Goal: Task Accomplishment & Management: Complete application form

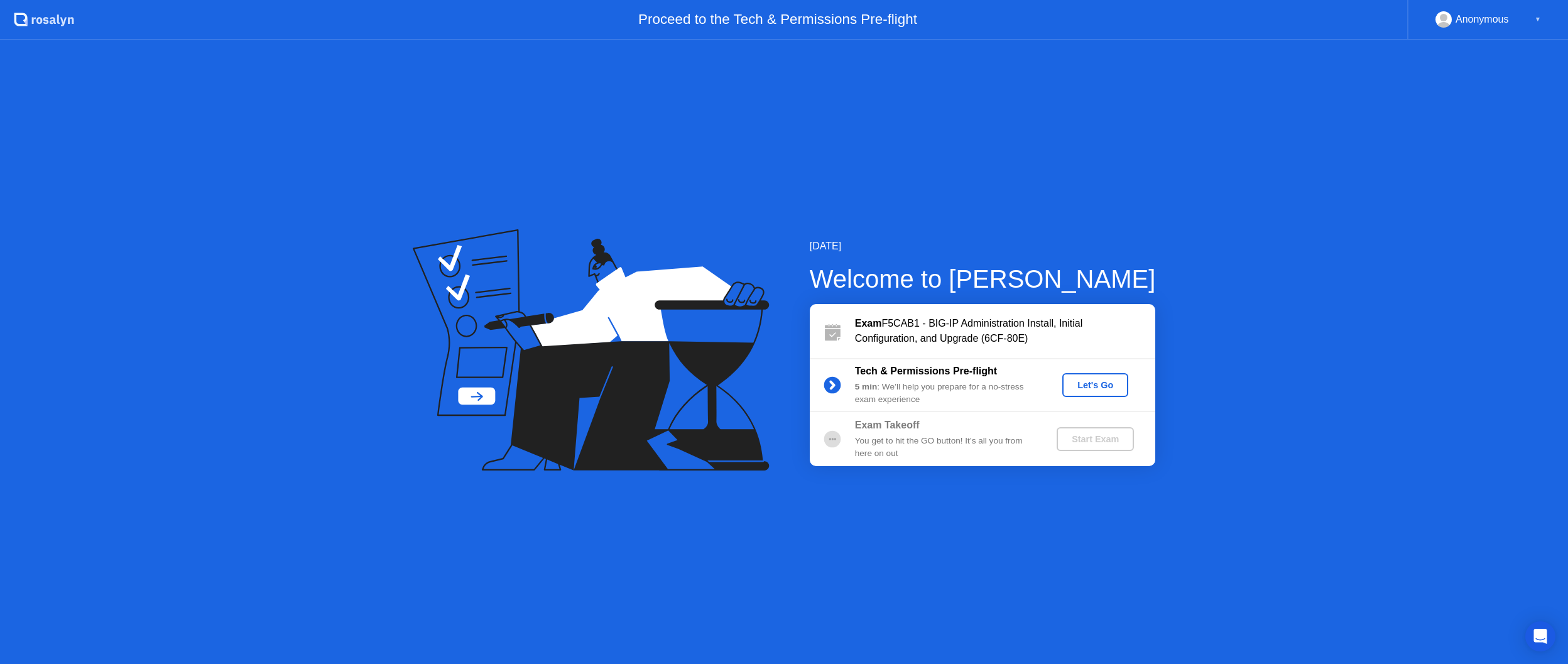
click at [1098, 388] on div "Let's Go" at bounding box center [1095, 385] width 56 height 10
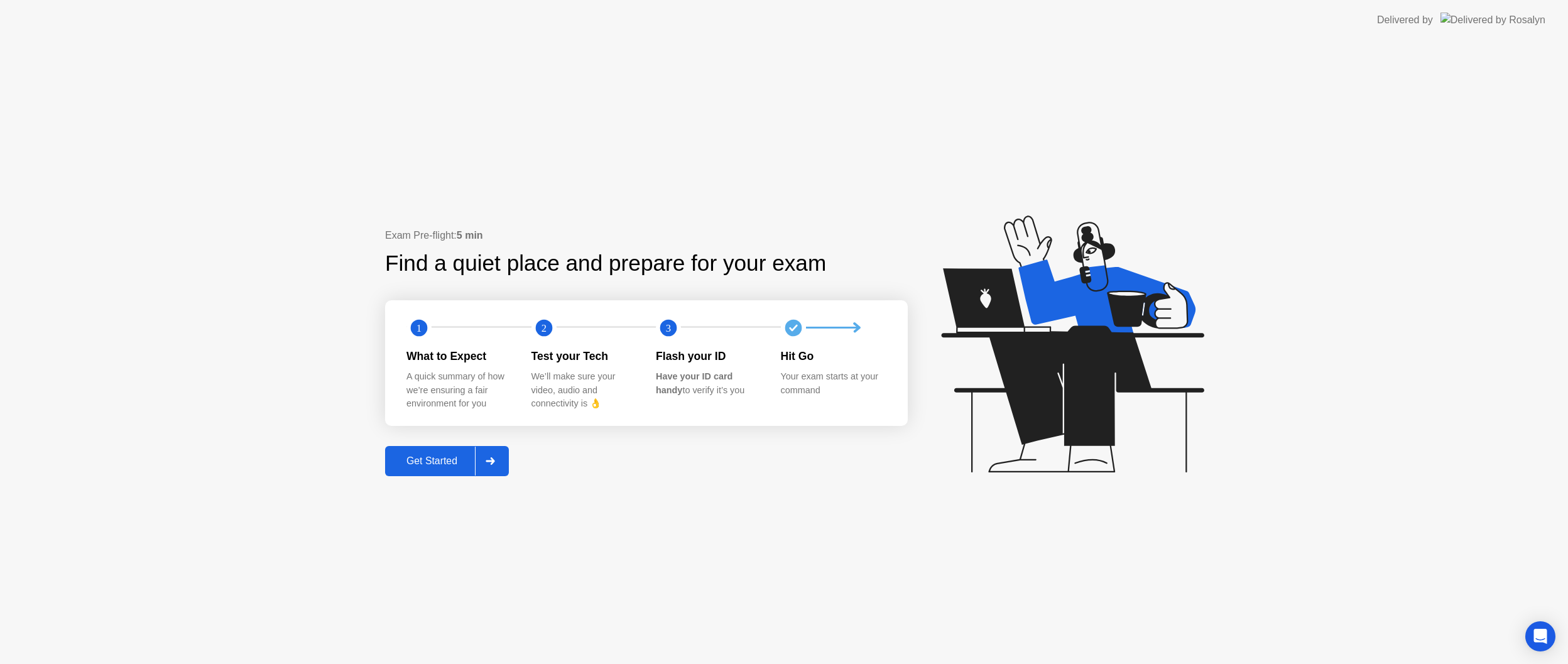
click at [482, 460] on div at bounding box center [490, 461] width 30 height 29
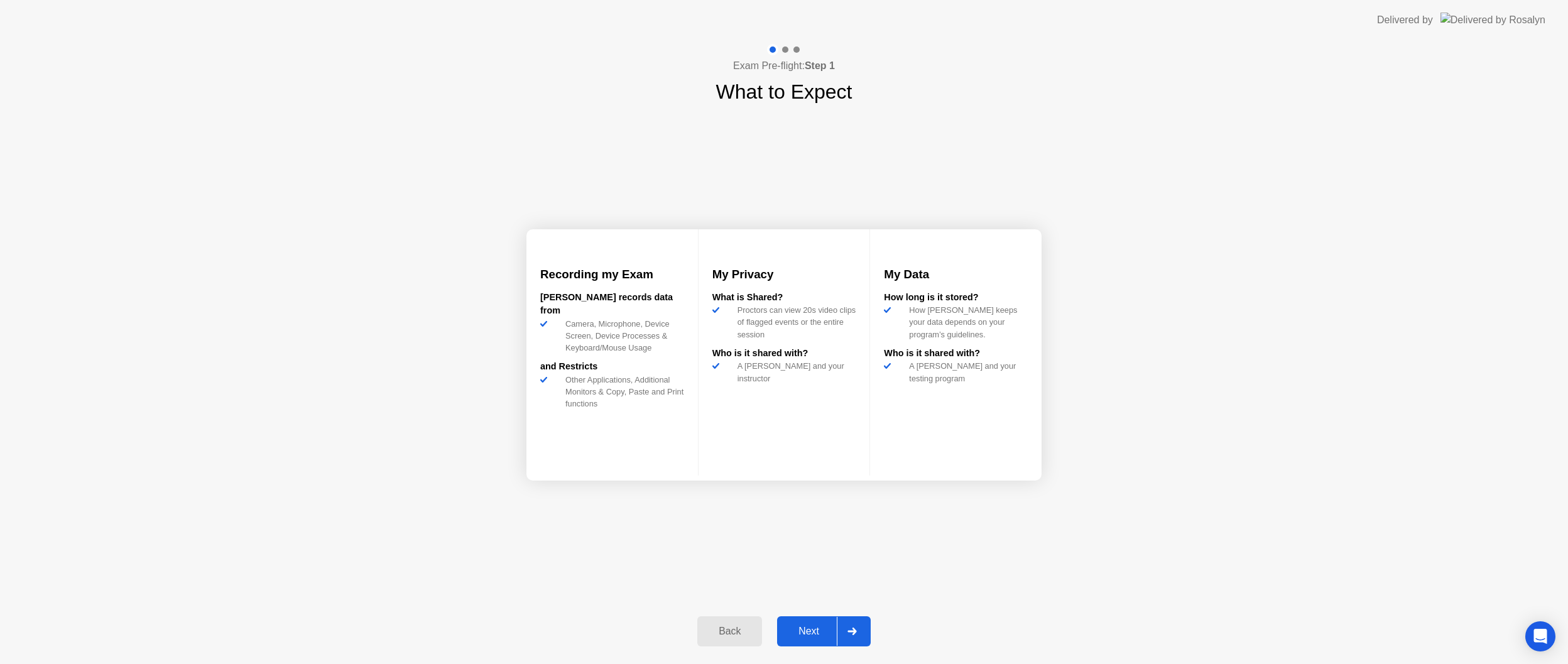
click at [859, 637] on div at bounding box center [852, 631] width 30 height 29
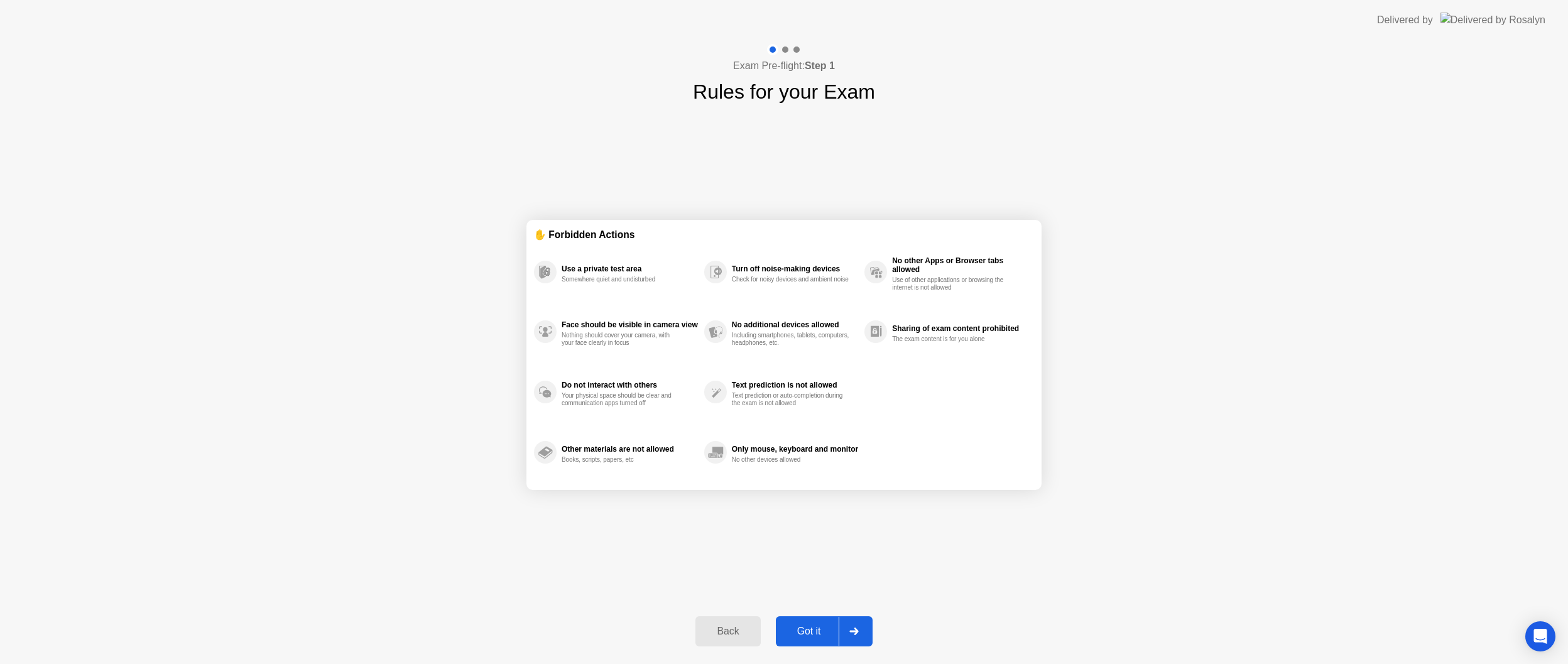
click at [847, 636] on div at bounding box center [853, 631] width 30 height 29
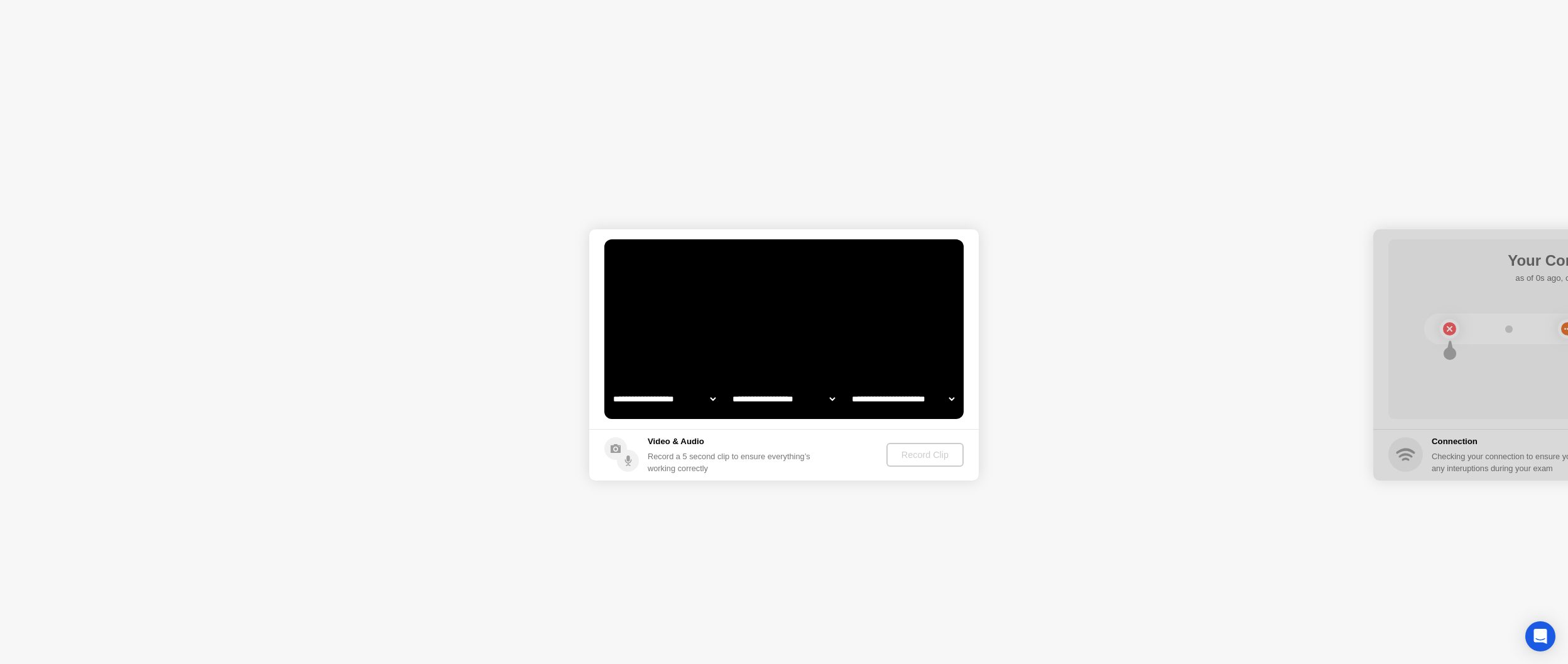
select select "**********"
select select "*******"
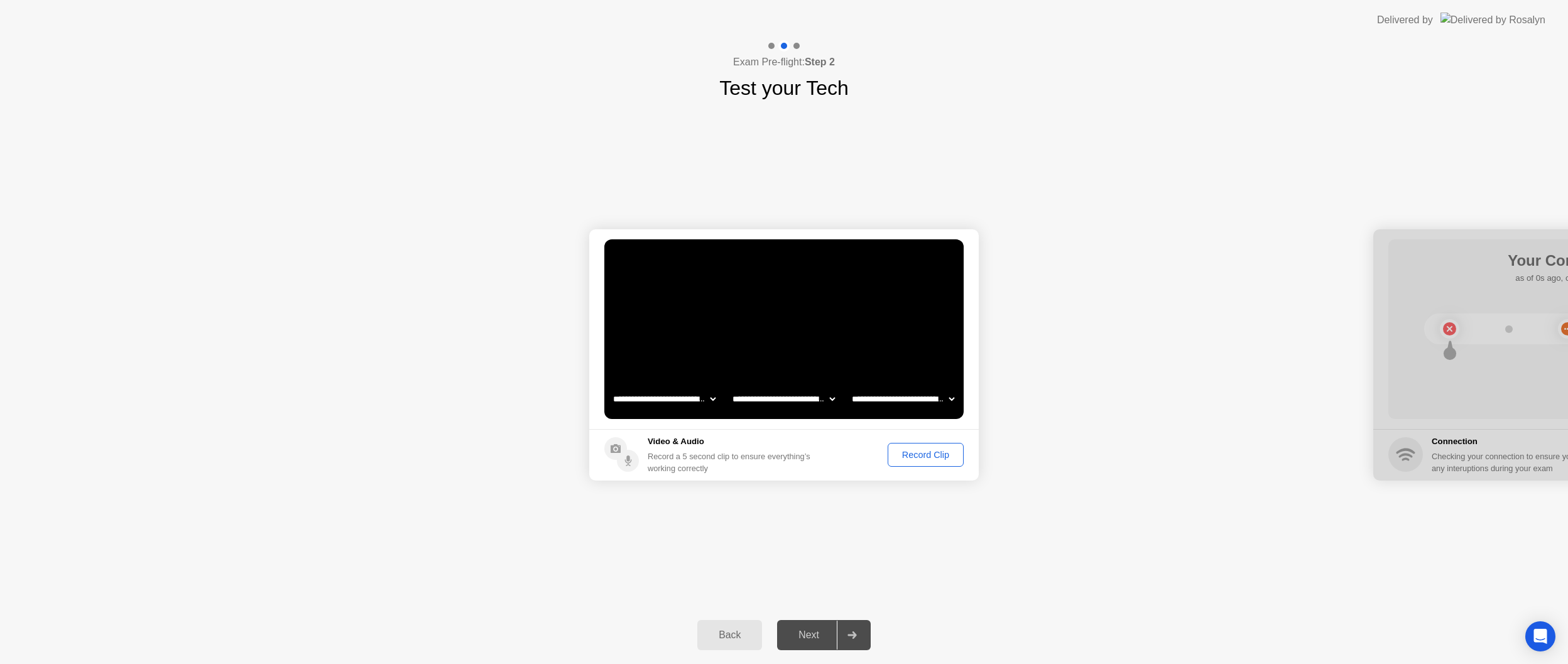
click at [791, 397] on select "**********" at bounding box center [784, 399] width 107 height 25
click at [730, 386] on select "**********" at bounding box center [784, 399] width 107 height 25
click at [932, 401] on select "**********" at bounding box center [903, 399] width 107 height 25
click at [849, 386] on select "**********" at bounding box center [903, 399] width 107 height 25
click at [820, 641] on div "Next" at bounding box center [808, 635] width 56 height 11
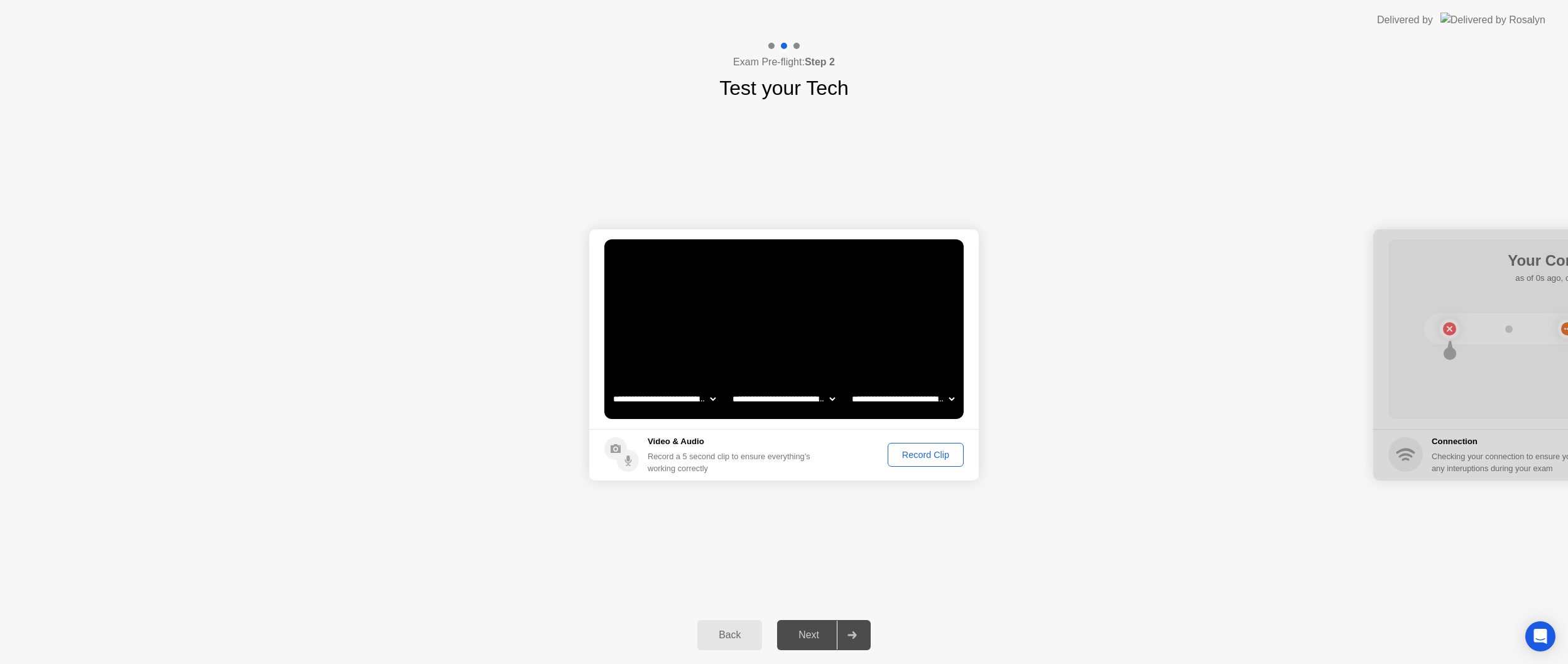
click at [941, 454] on div "Record Clip" at bounding box center [926, 455] width 67 height 10
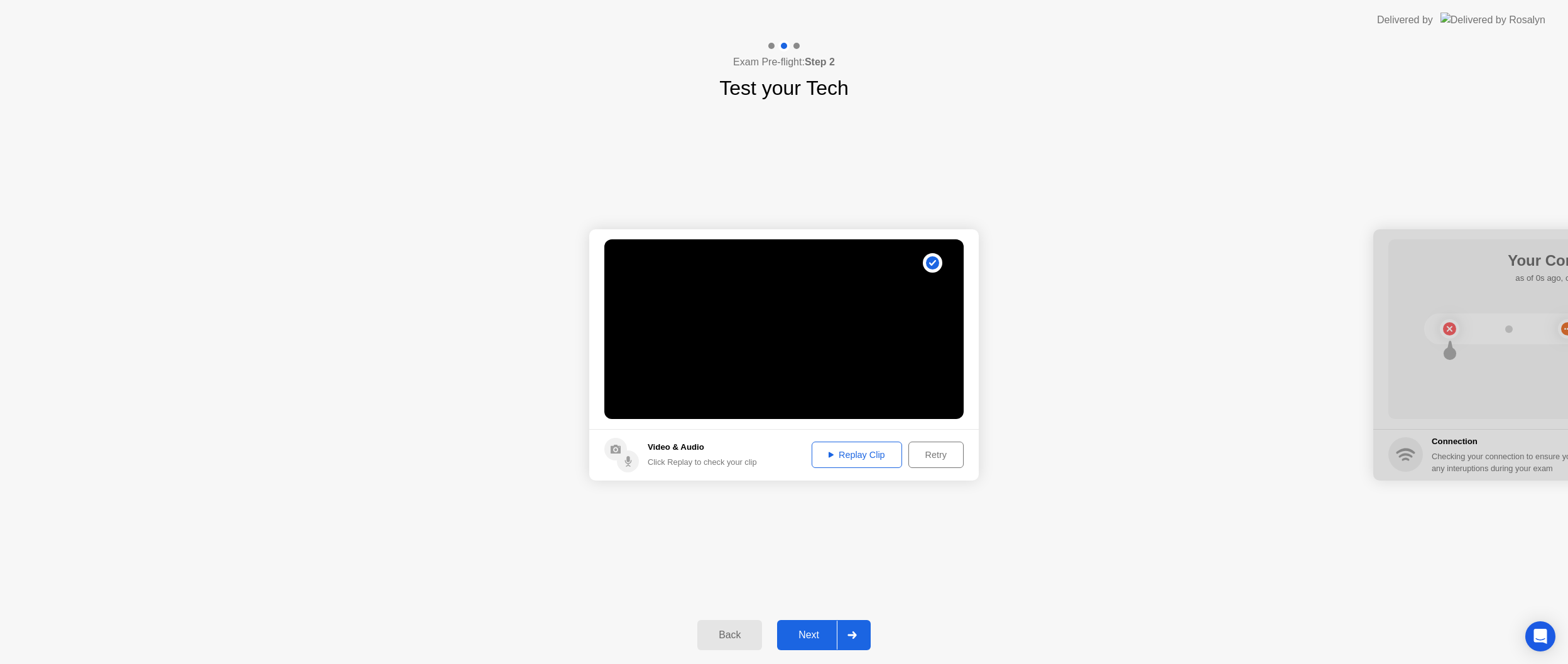
click at [862, 458] on div "Replay Clip" at bounding box center [857, 455] width 82 height 10
click at [814, 634] on div "Next" at bounding box center [808, 635] width 56 height 11
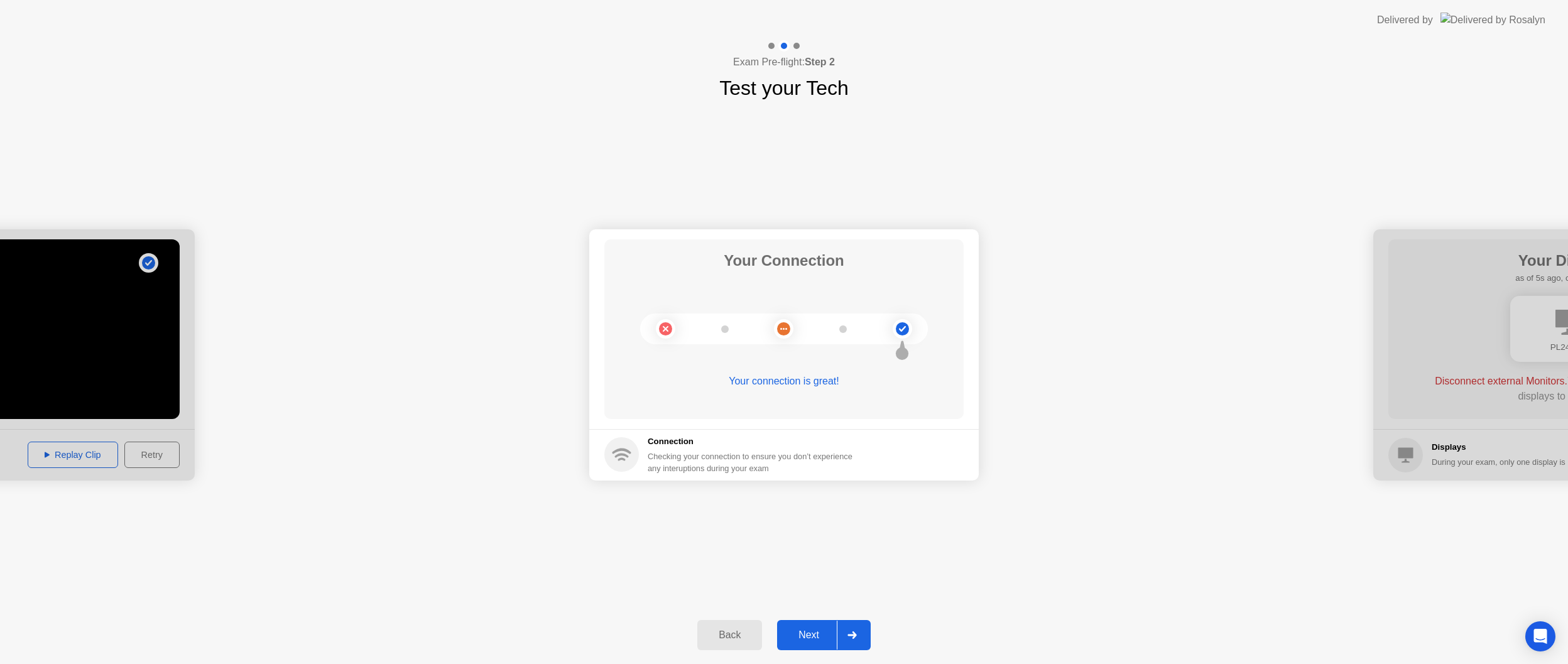
click at [843, 638] on div at bounding box center [852, 635] width 30 height 29
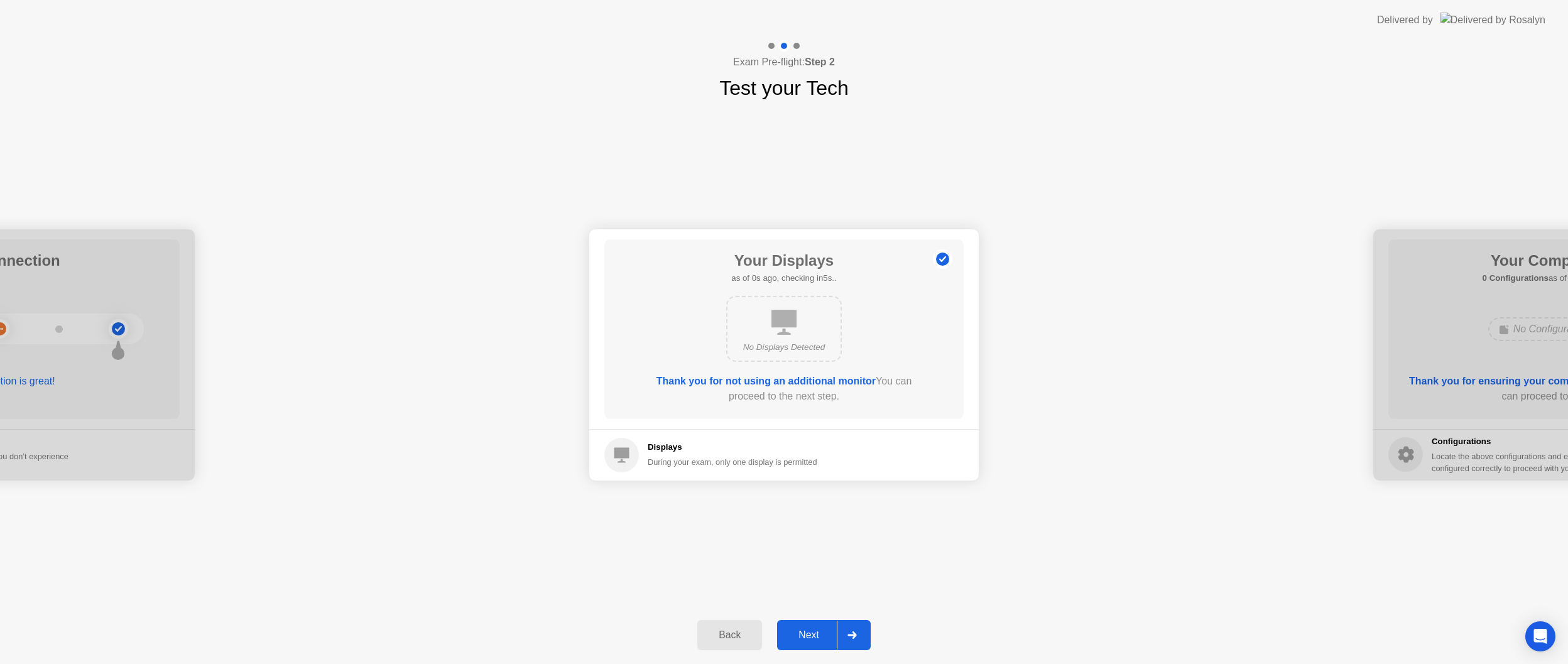
click at [857, 640] on div at bounding box center [852, 635] width 30 height 29
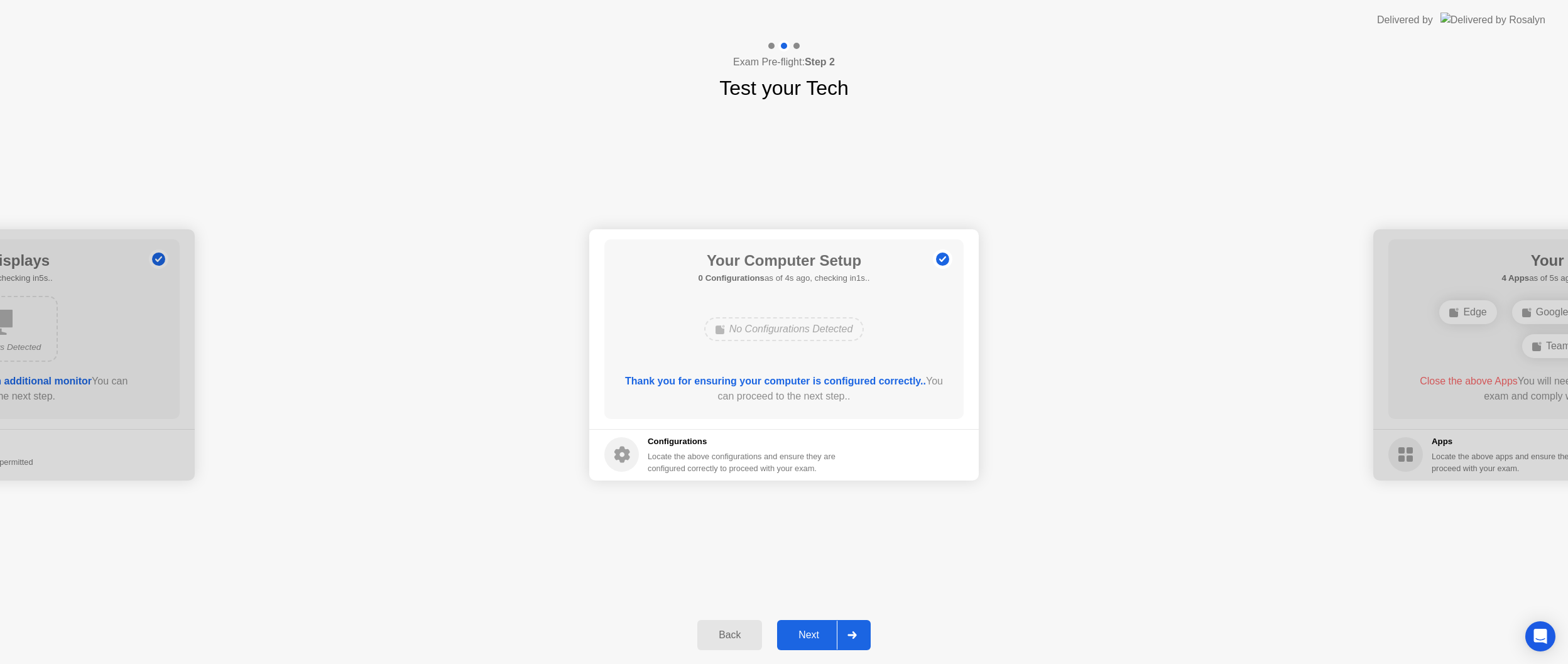
click at [853, 640] on div at bounding box center [852, 635] width 30 height 29
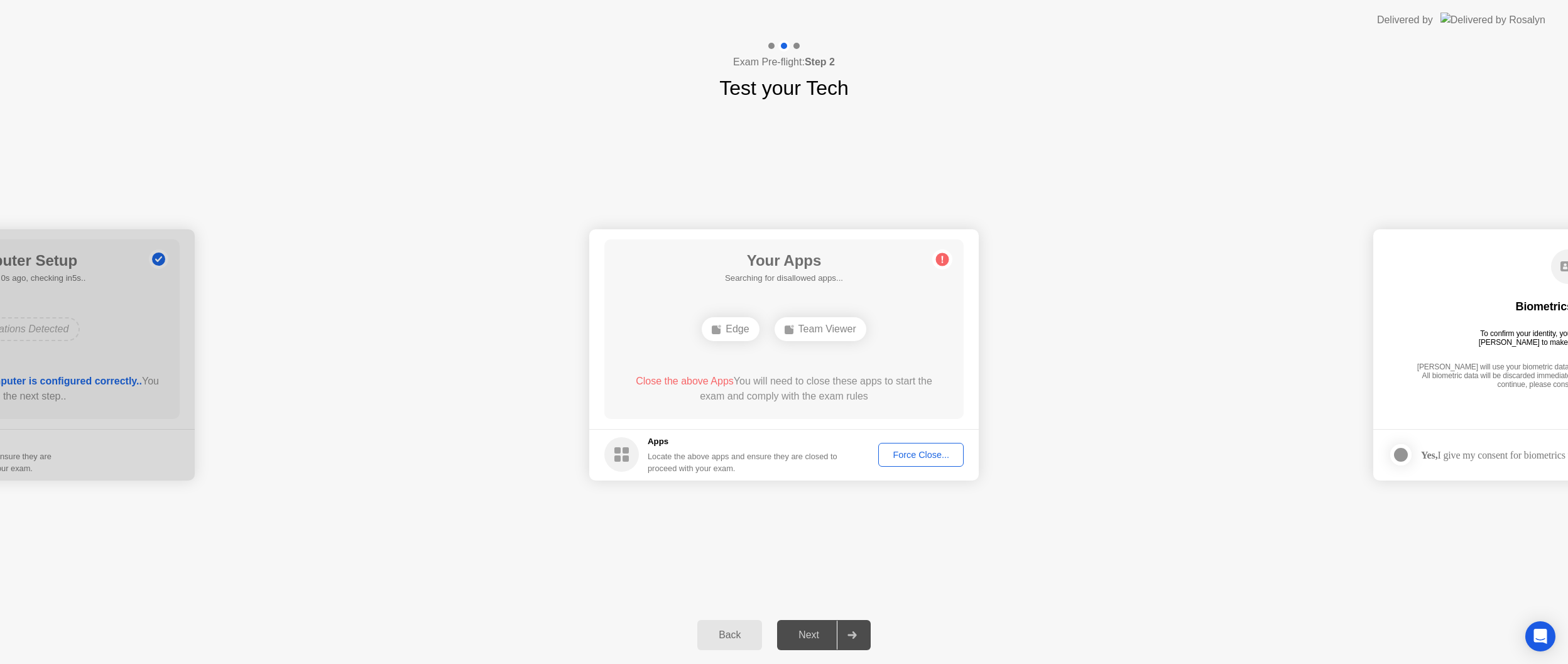
click at [911, 462] on button "Force Close..." at bounding box center [920, 455] width 85 height 24
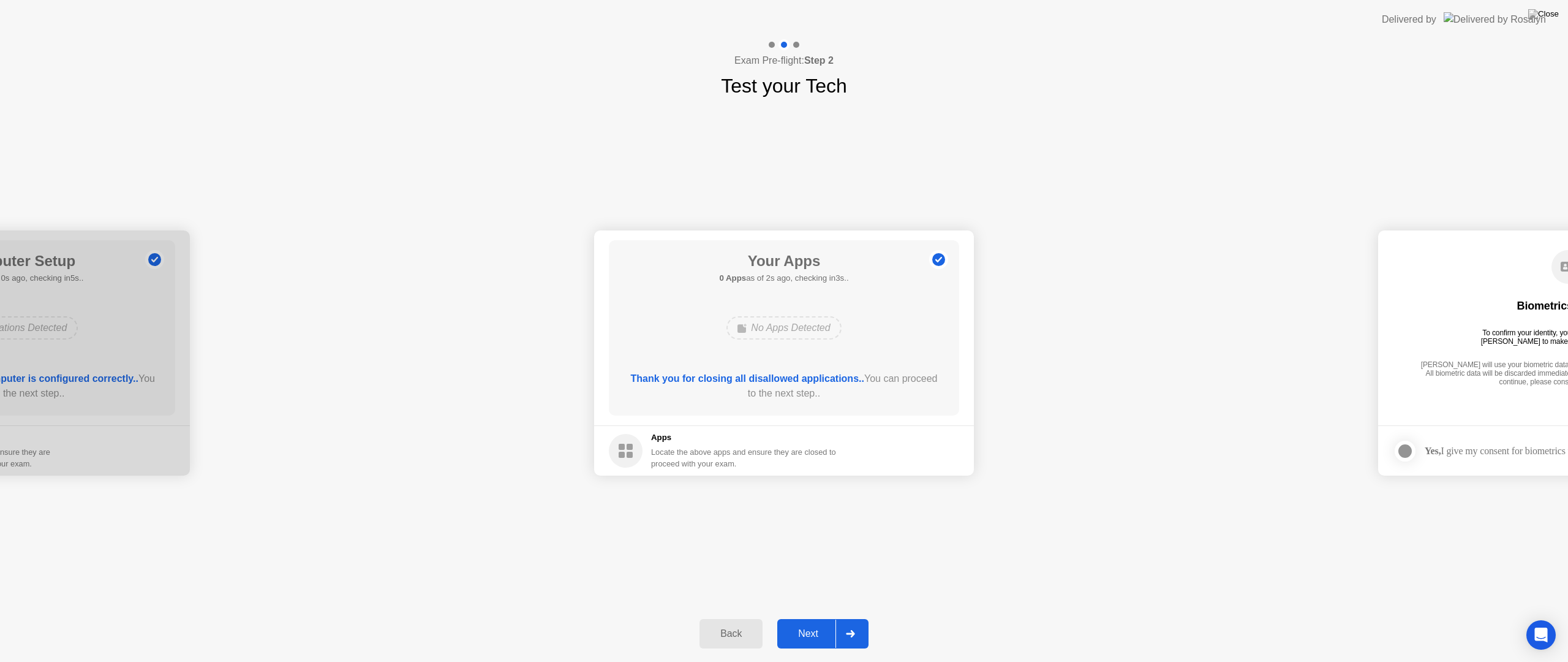
click at [853, 634] on icon at bounding box center [849, 633] width 9 height 7
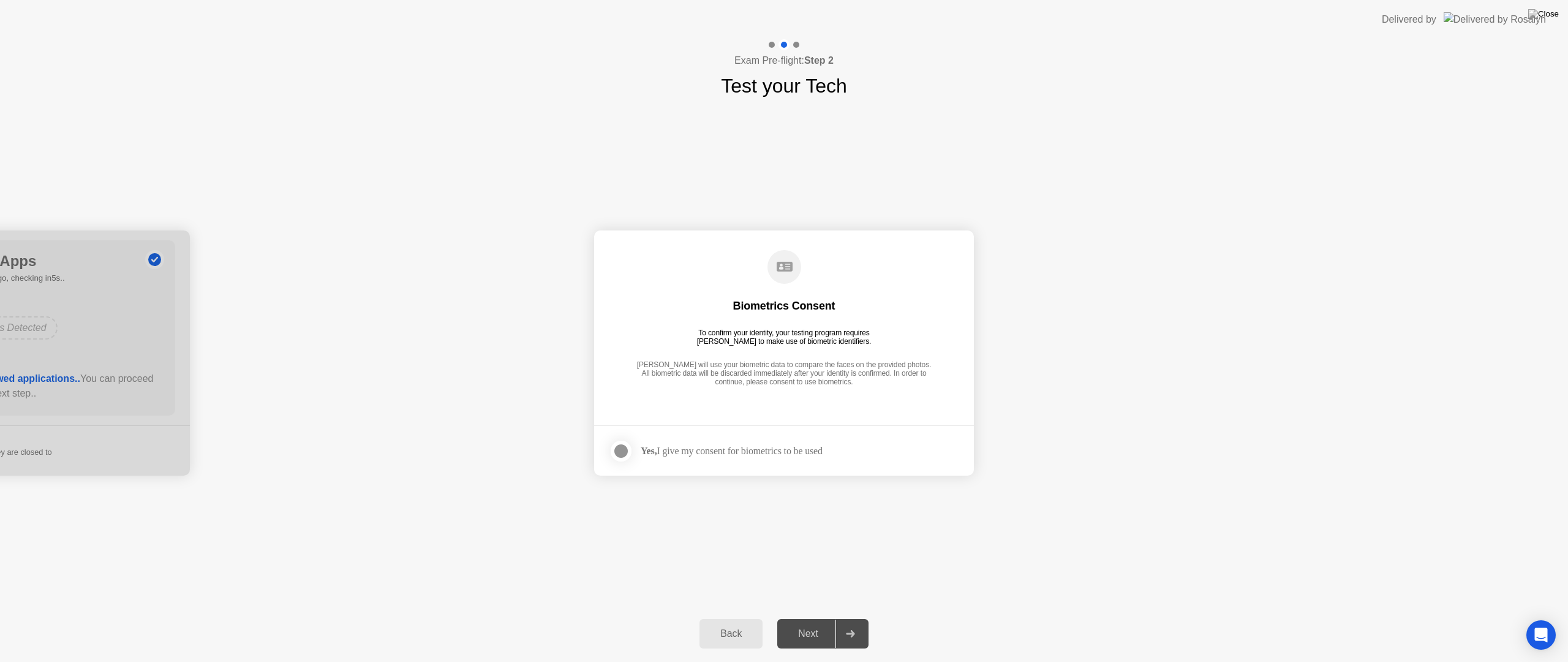
click at [624, 449] on div at bounding box center [621, 451] width 14 height 14
click at [853, 640] on div at bounding box center [849, 633] width 29 height 28
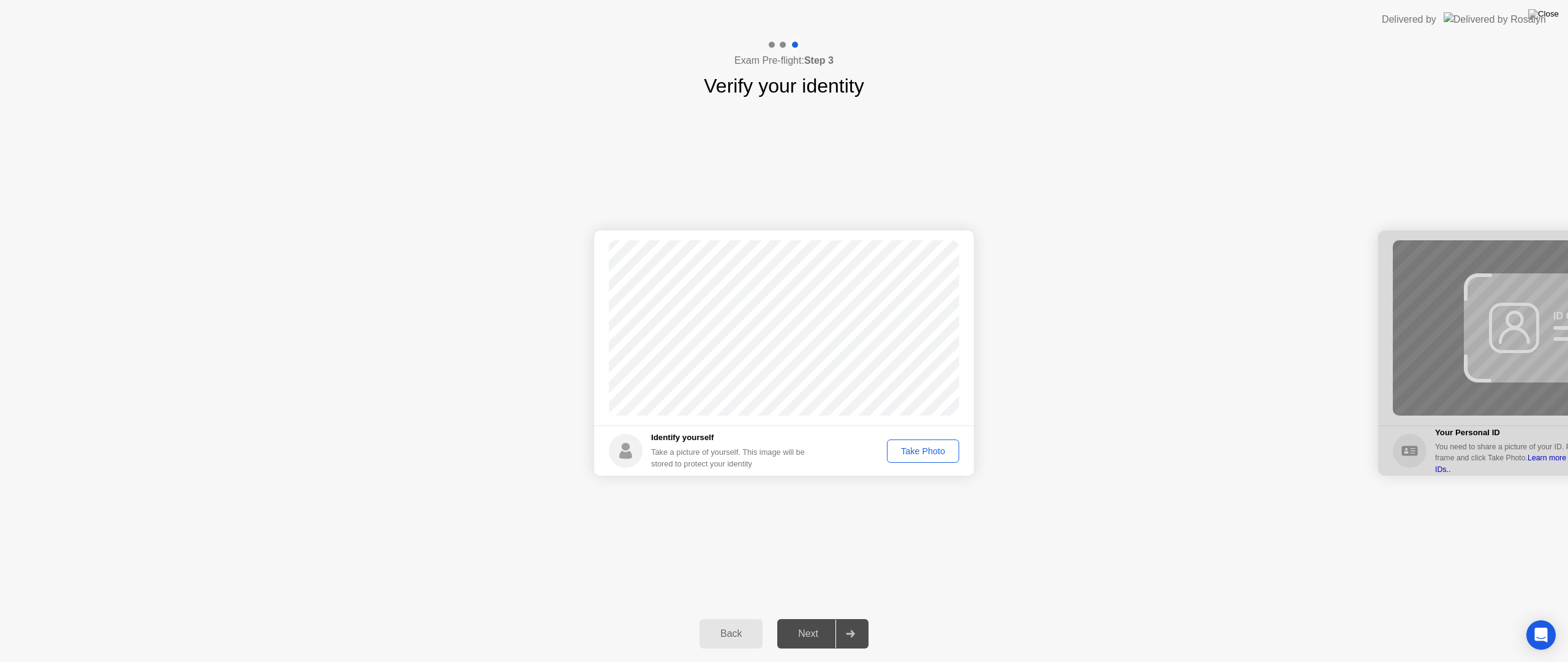
click at [936, 452] on div "Take Photo" at bounding box center [923, 451] width 64 height 10
click at [825, 631] on div "Next" at bounding box center [808, 633] width 54 height 11
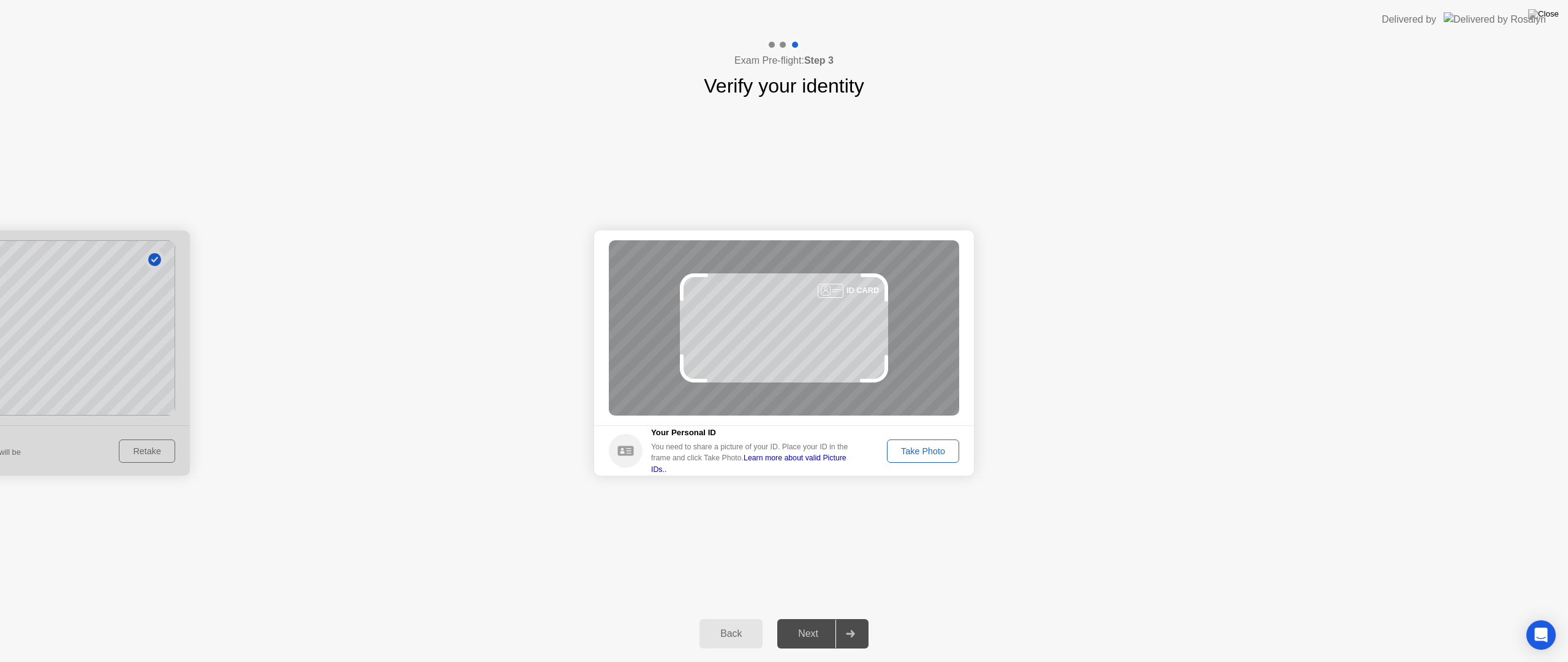
click at [918, 448] on div "Take Photo" at bounding box center [923, 451] width 64 height 10
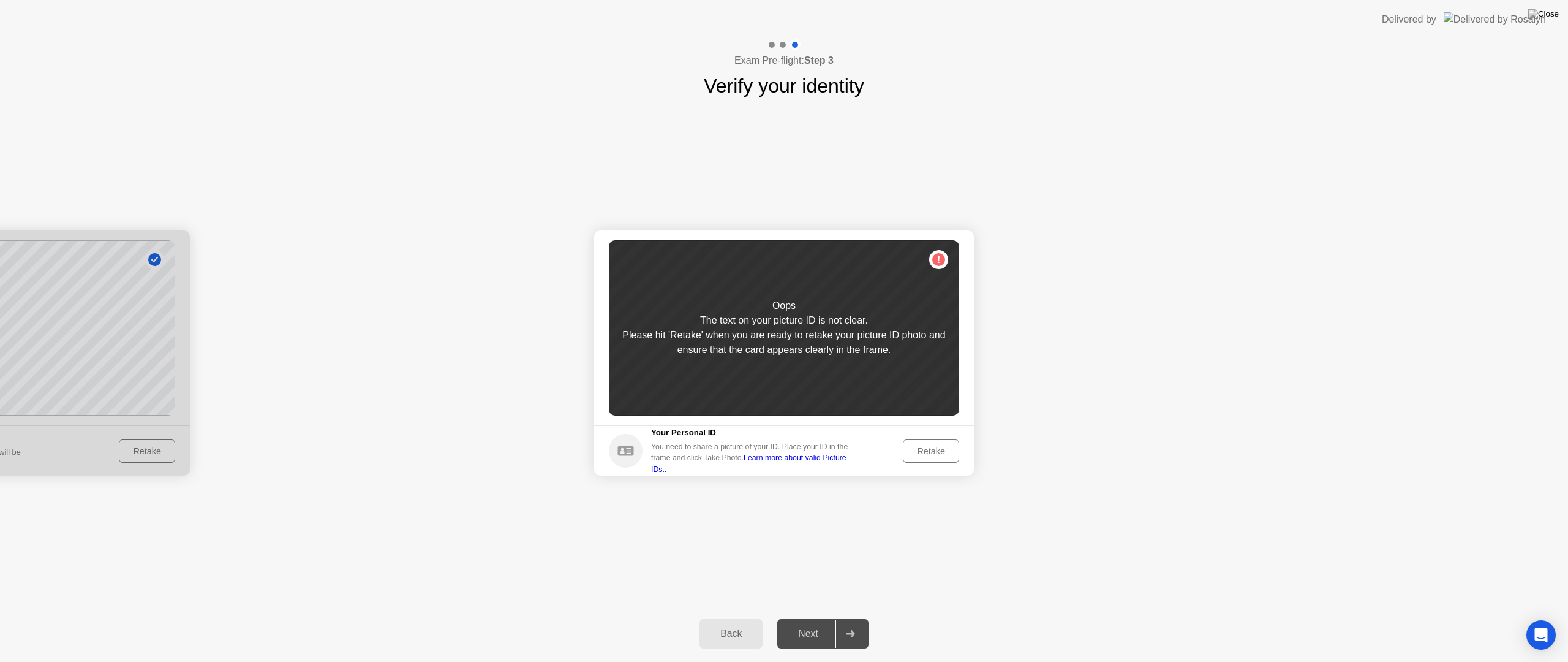
click at [929, 452] on div "Retake" at bounding box center [931, 451] width 48 height 10
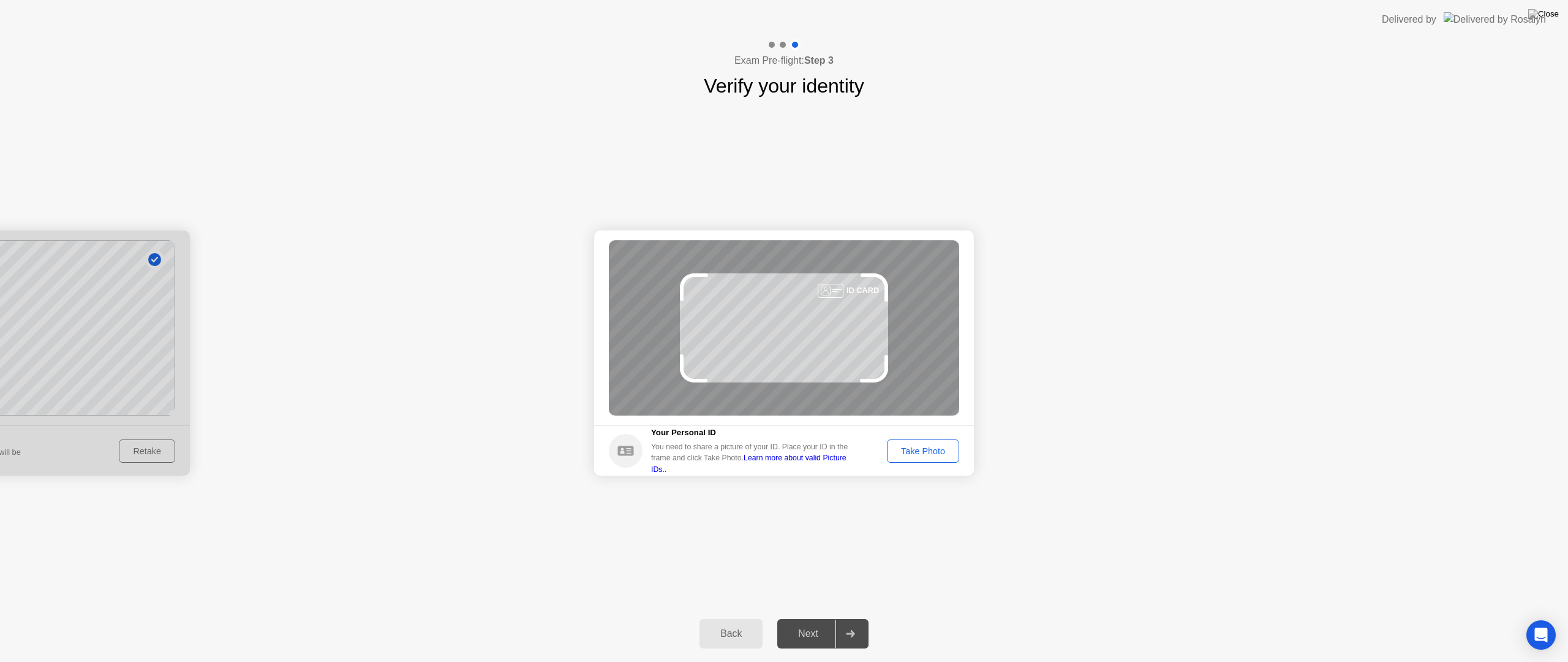
click at [934, 454] on div "Take Photo" at bounding box center [923, 451] width 64 height 10
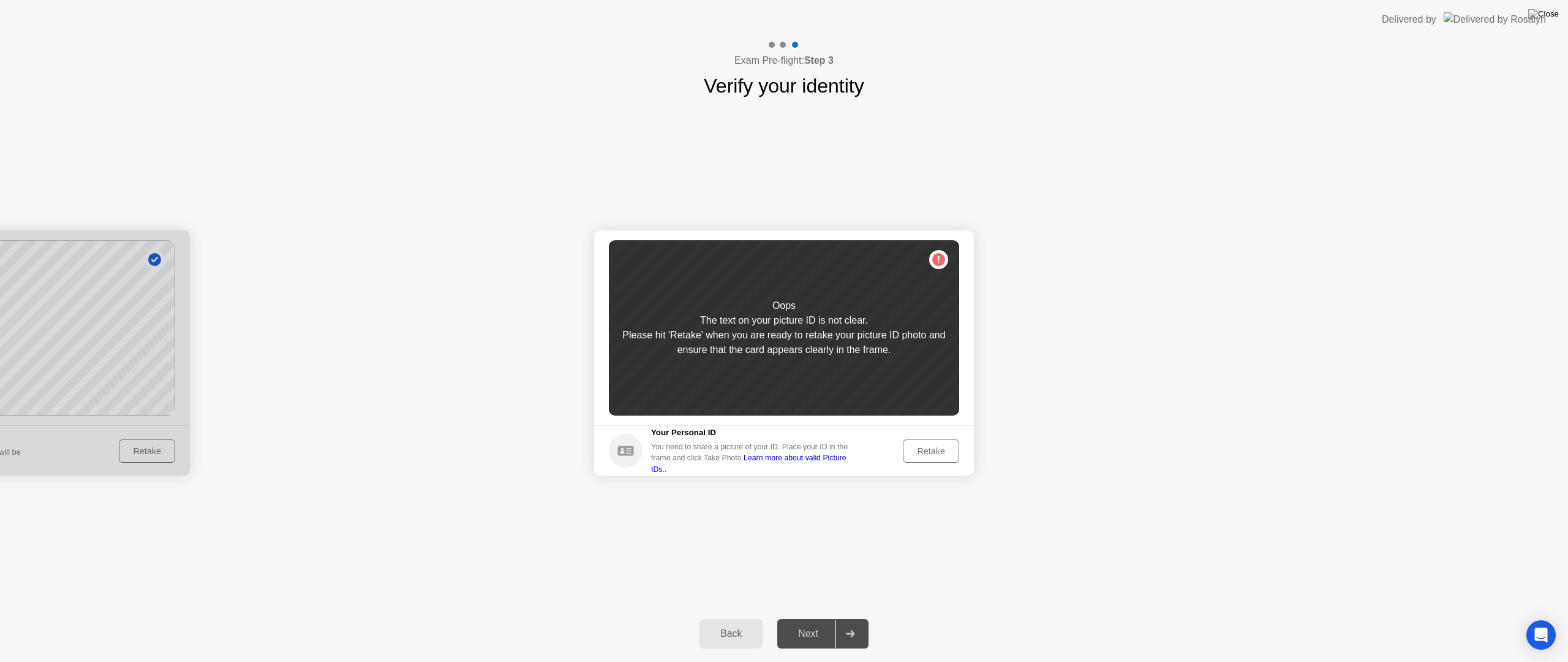
click at [946, 454] on div "Retake" at bounding box center [931, 451] width 48 height 10
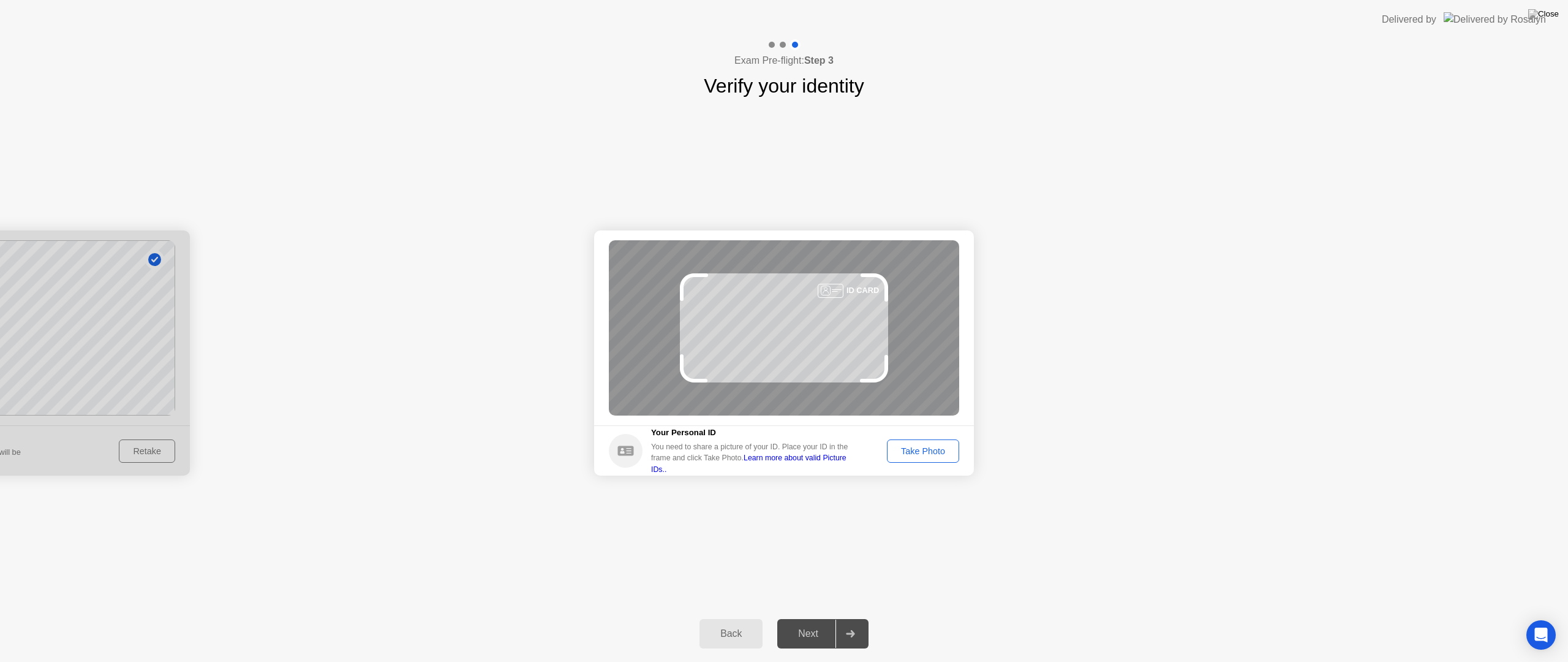
click at [935, 459] on button "Take Photo" at bounding box center [923, 451] width 72 height 24
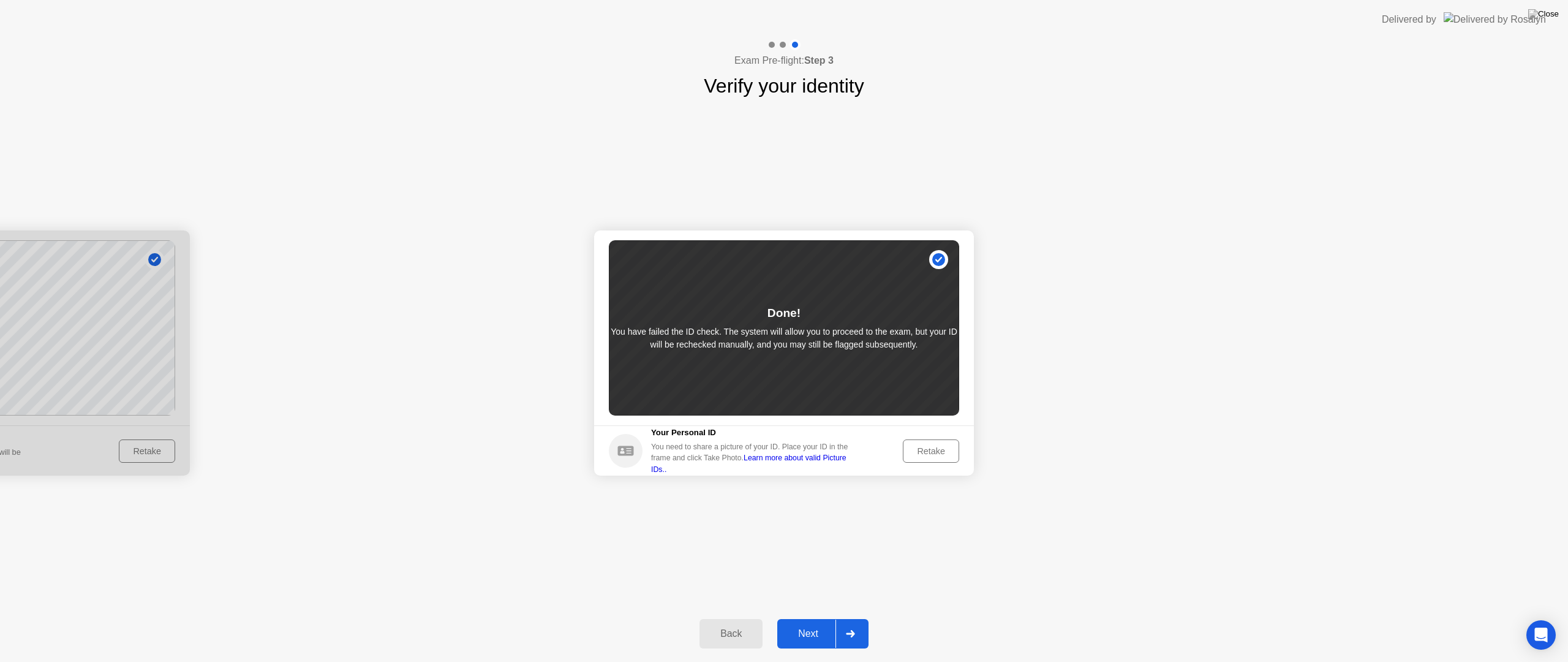
click at [931, 454] on div "Retake" at bounding box center [931, 451] width 48 height 10
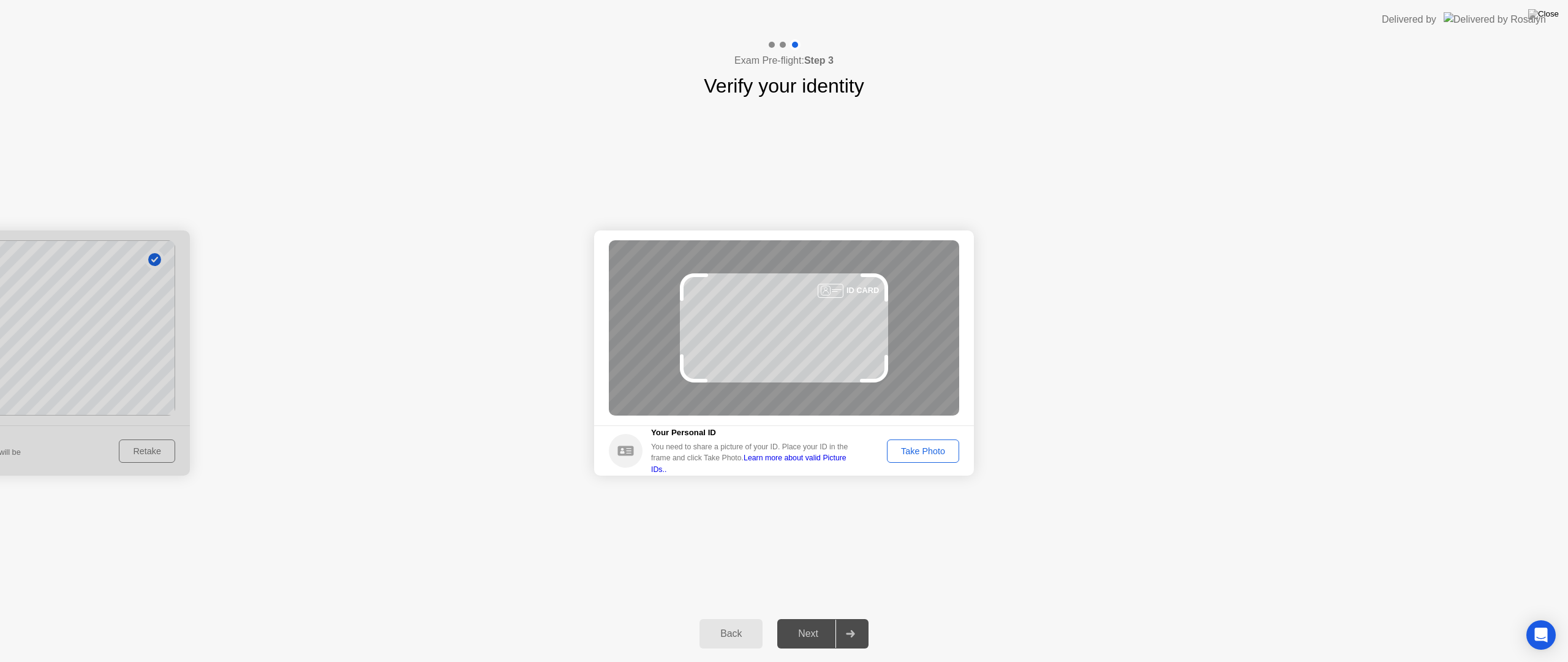
click at [915, 465] on footer "Your Personal ID You need to share a picture of your ID. Place your ID in the f…" at bounding box center [784, 450] width 380 height 50
click at [912, 448] on div "Take Photo" at bounding box center [923, 451] width 64 height 10
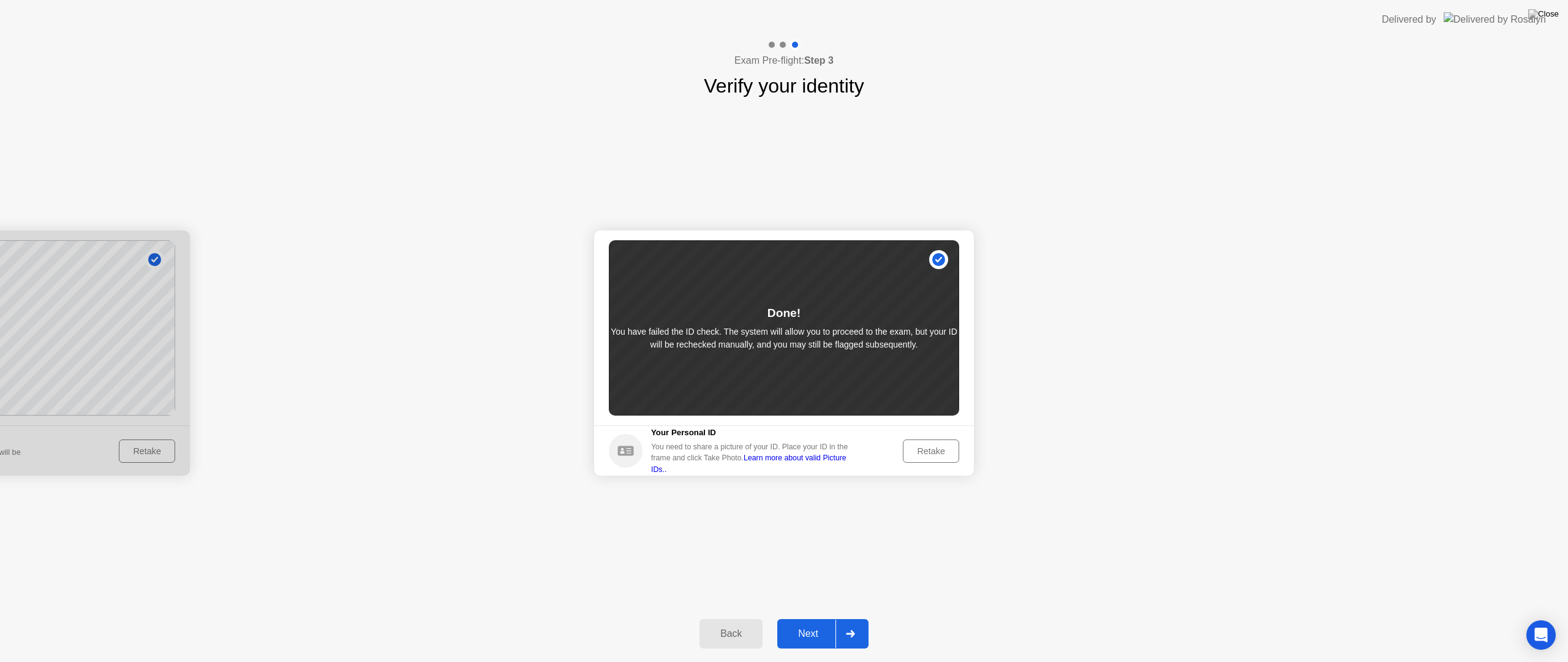
click at [928, 456] on div "Retake" at bounding box center [931, 451] width 48 height 10
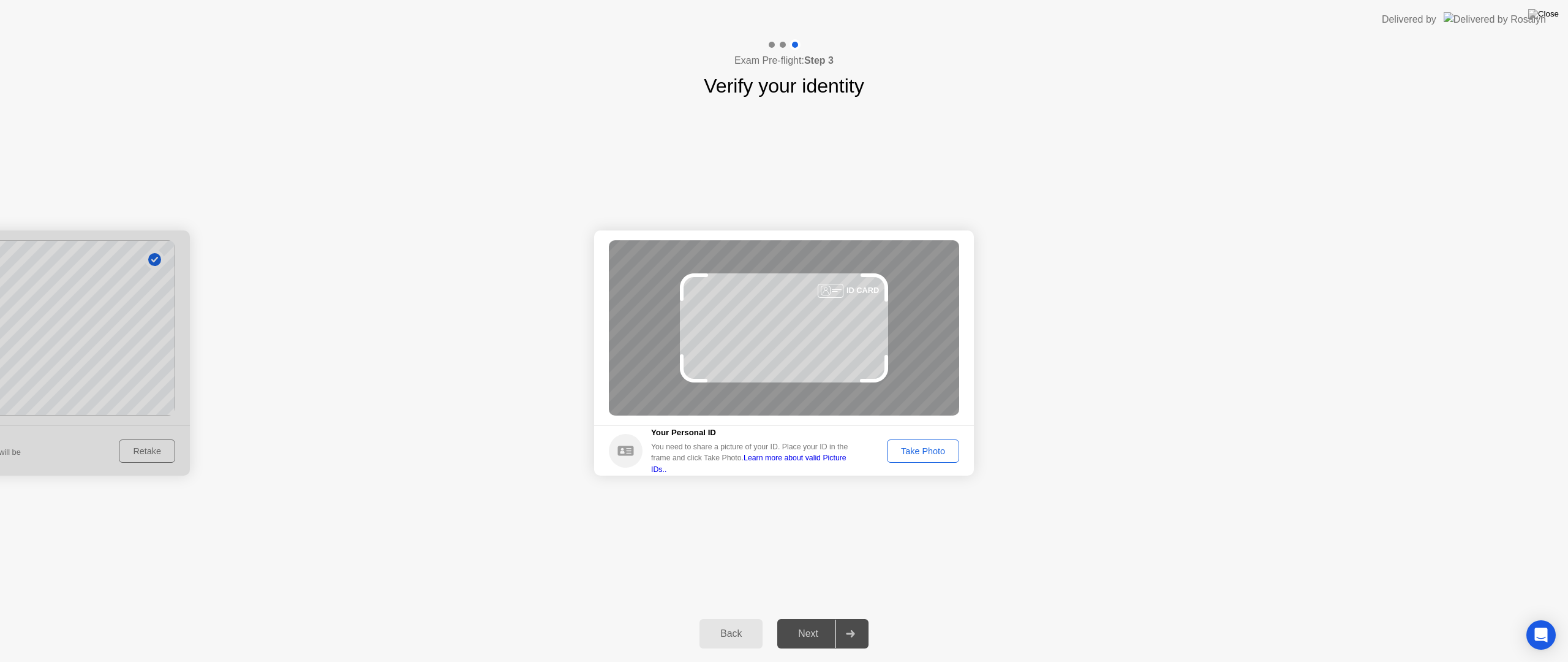
click at [900, 446] on div "Take Photo" at bounding box center [923, 451] width 64 height 10
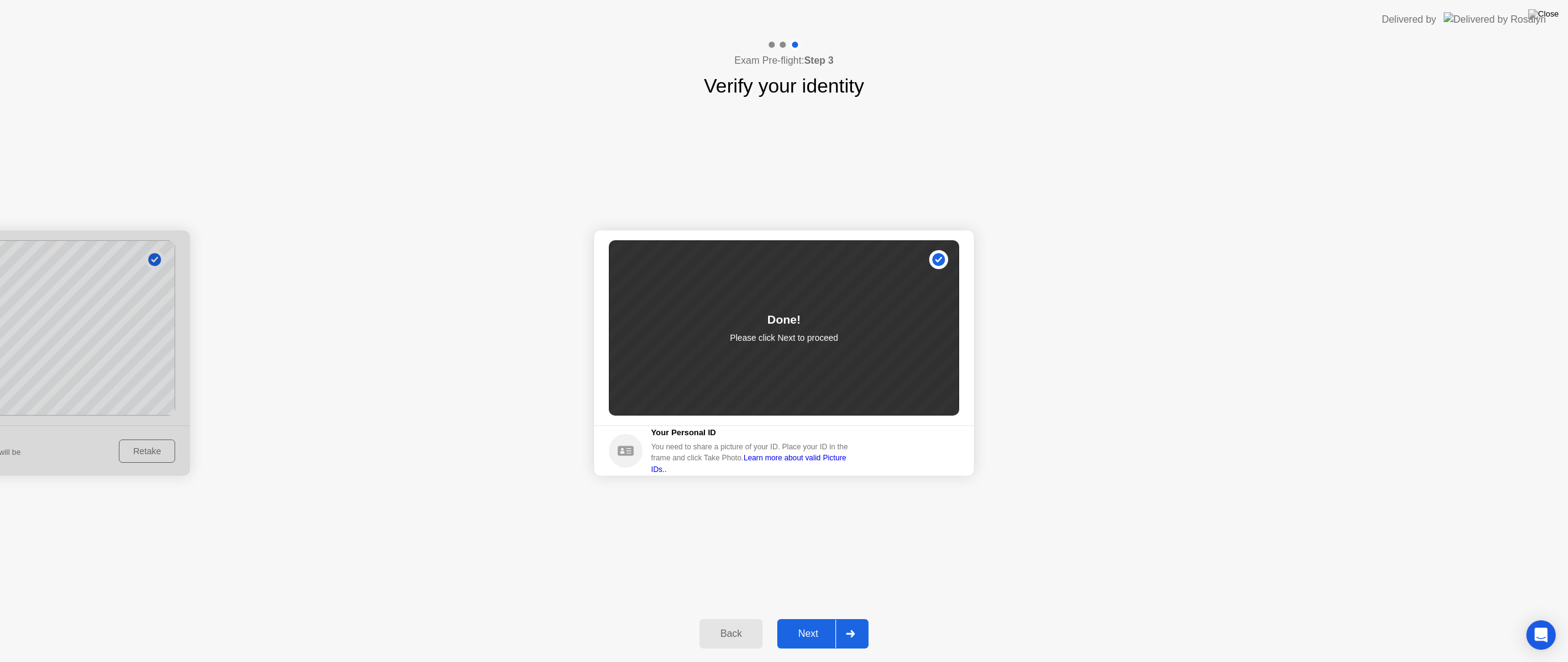
click at [846, 631] on icon at bounding box center [850, 633] width 9 height 7
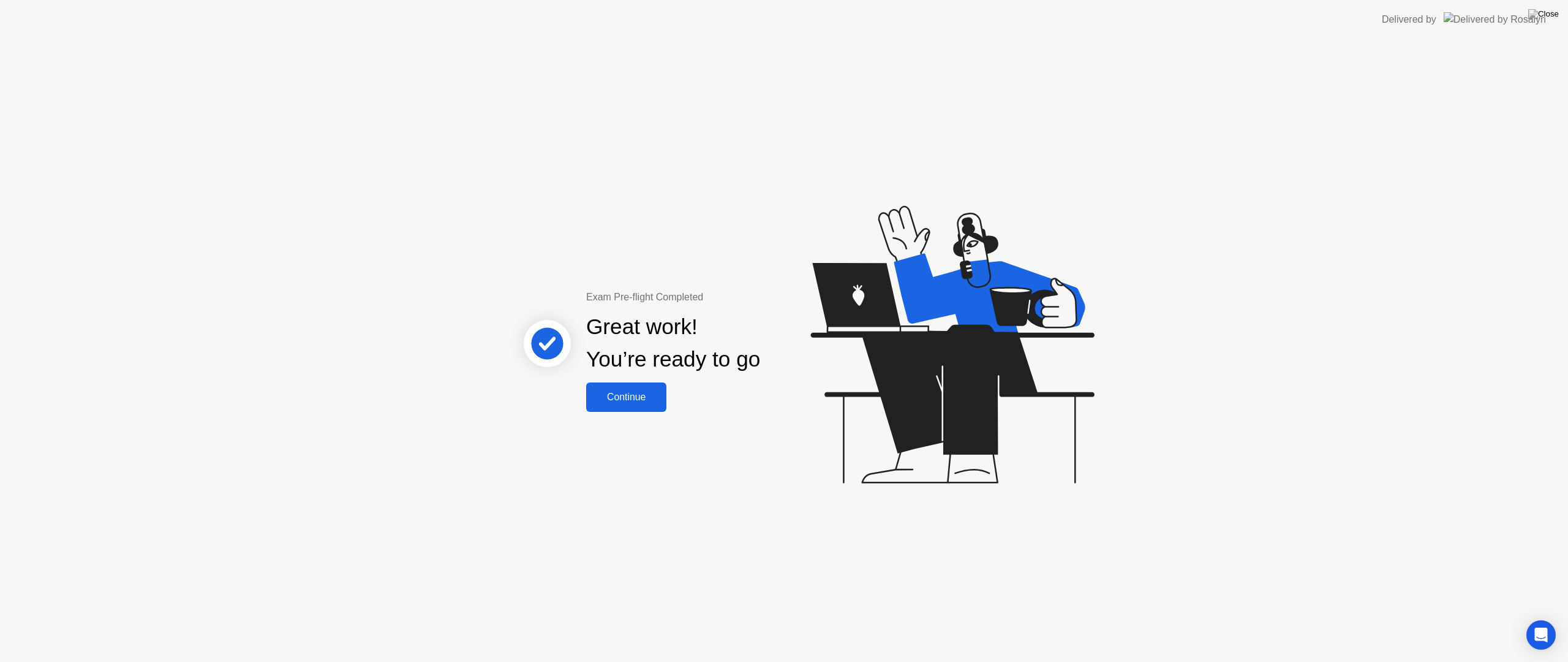
click at [647, 402] on div "Continue" at bounding box center [625, 397] width 73 height 11
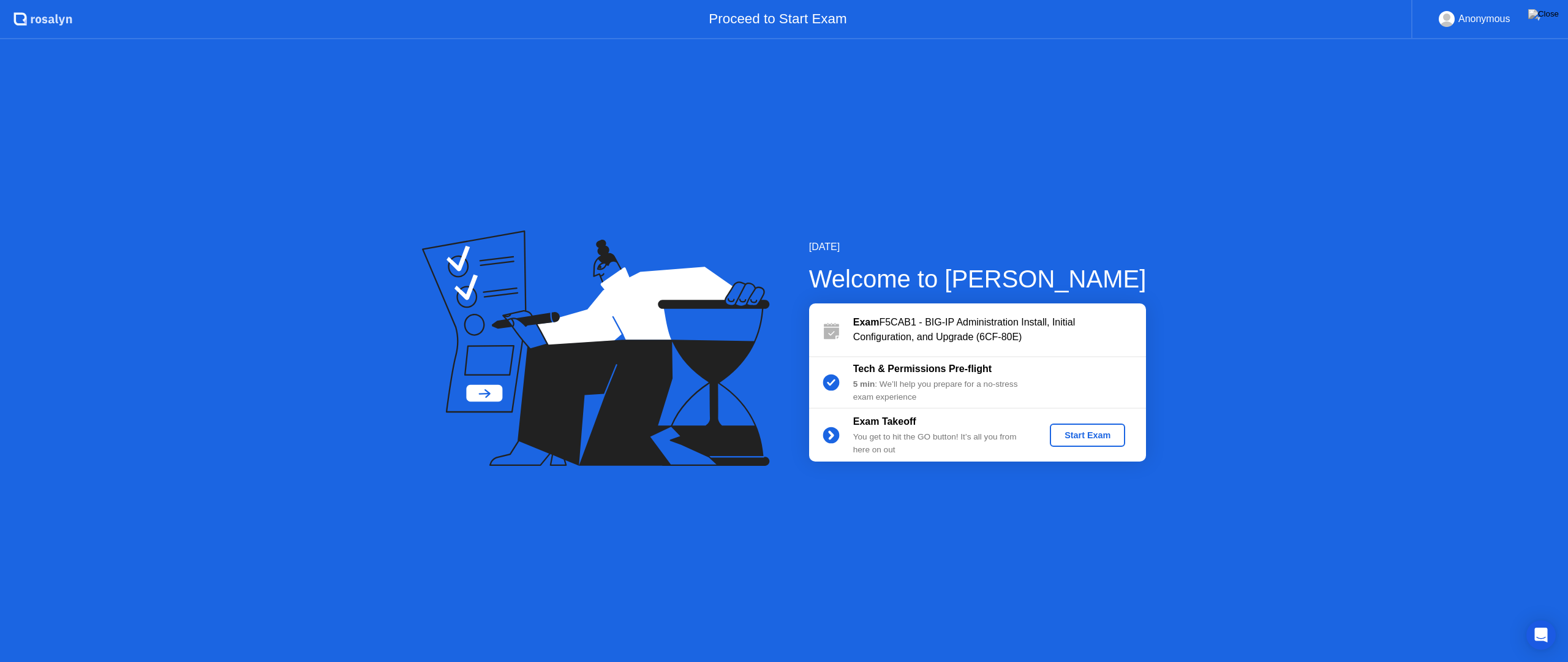
click at [1100, 437] on div "Start Exam" at bounding box center [1087, 435] width 65 height 10
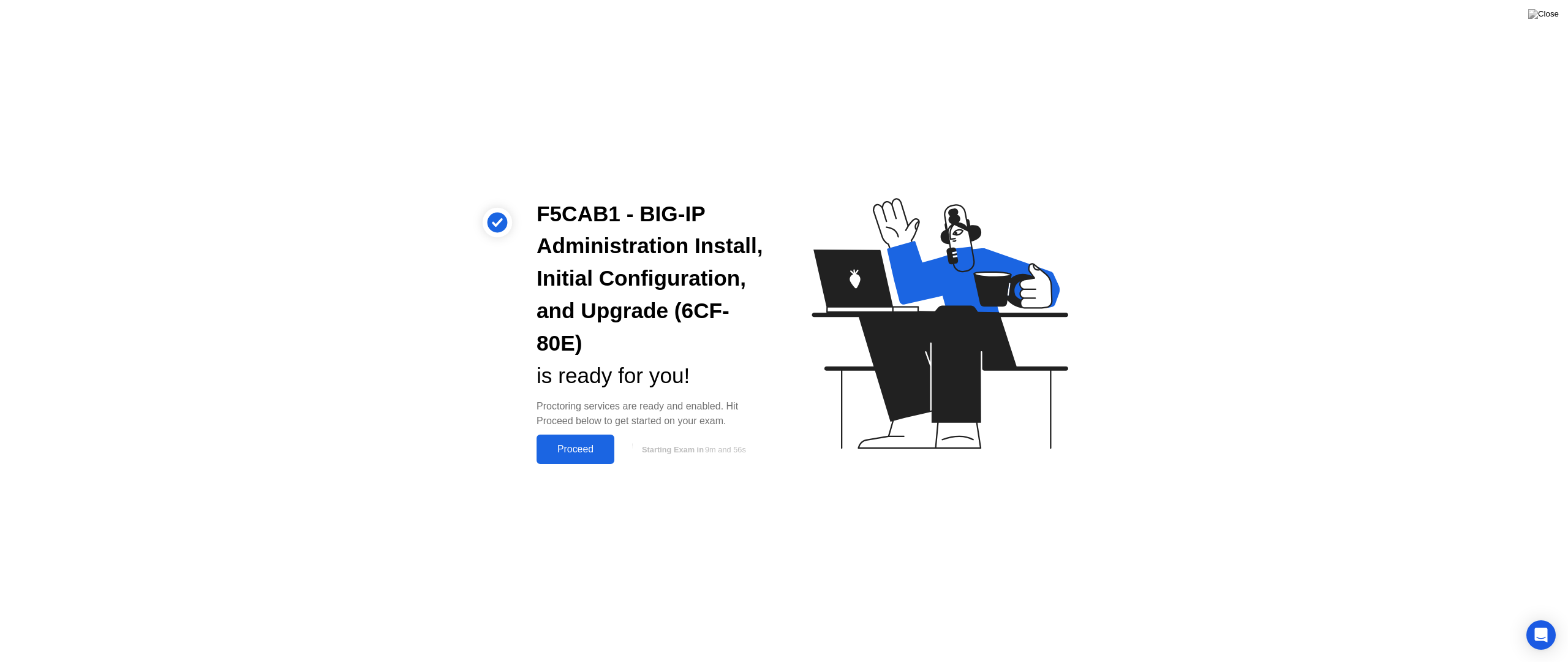
click at [573, 448] on div "Proceed" at bounding box center [576, 449] width 71 height 11
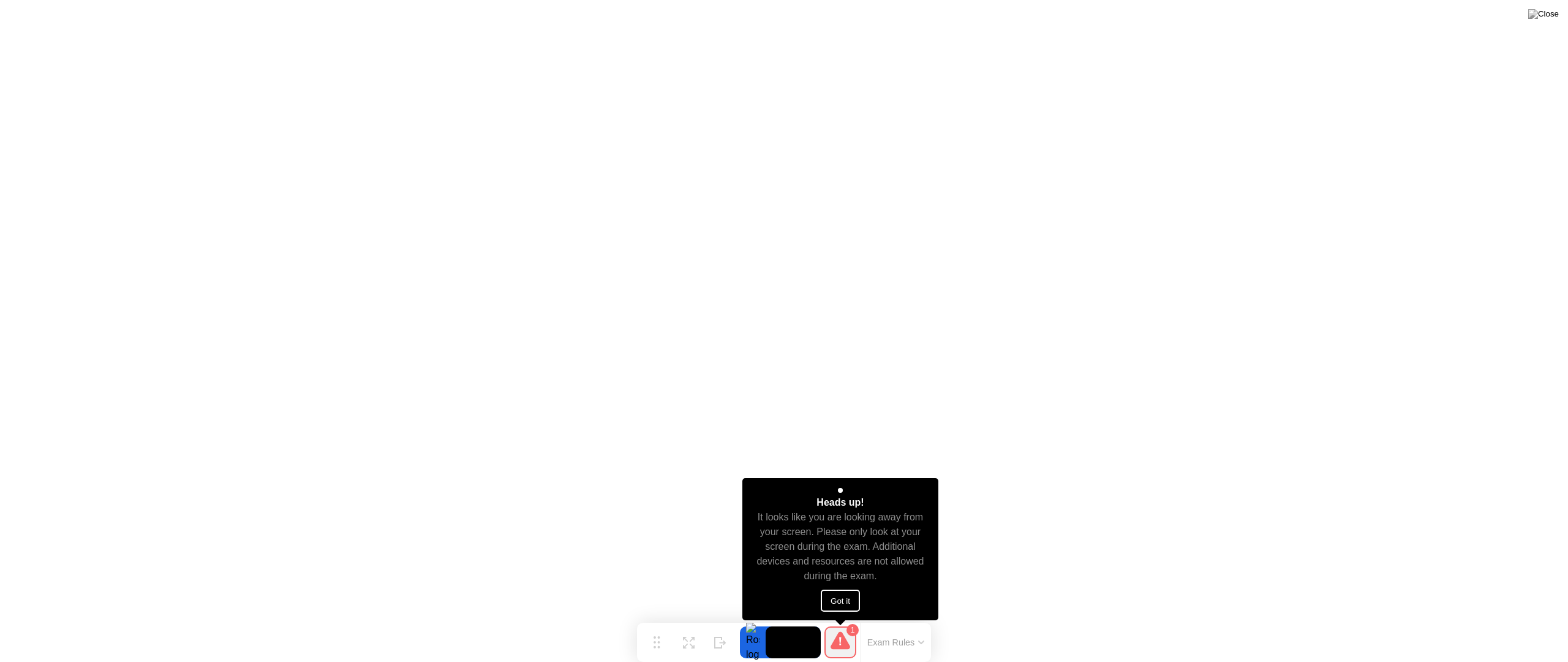
click at [857, 600] on button "Got it" at bounding box center [840, 601] width 39 height 22
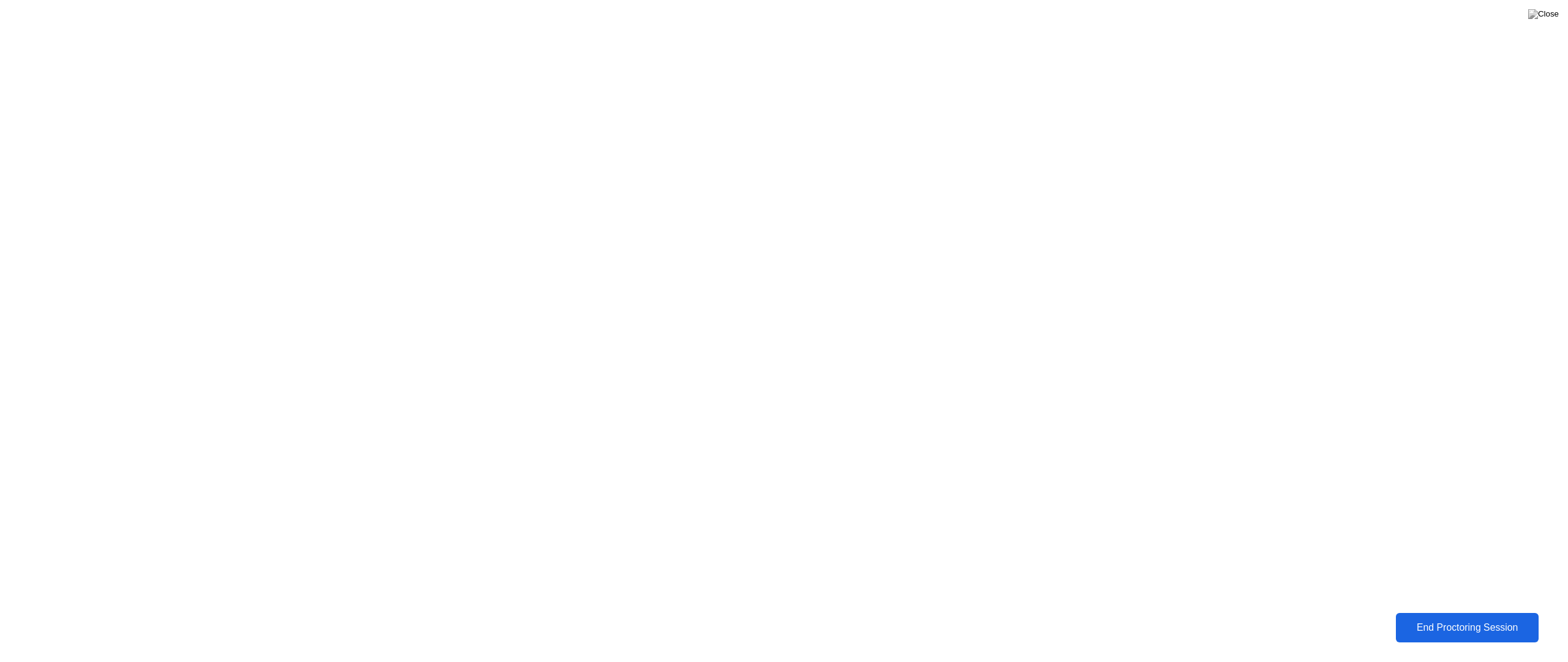
click at [1428, 625] on div "End Proctoring Session" at bounding box center [1467, 627] width 136 height 11
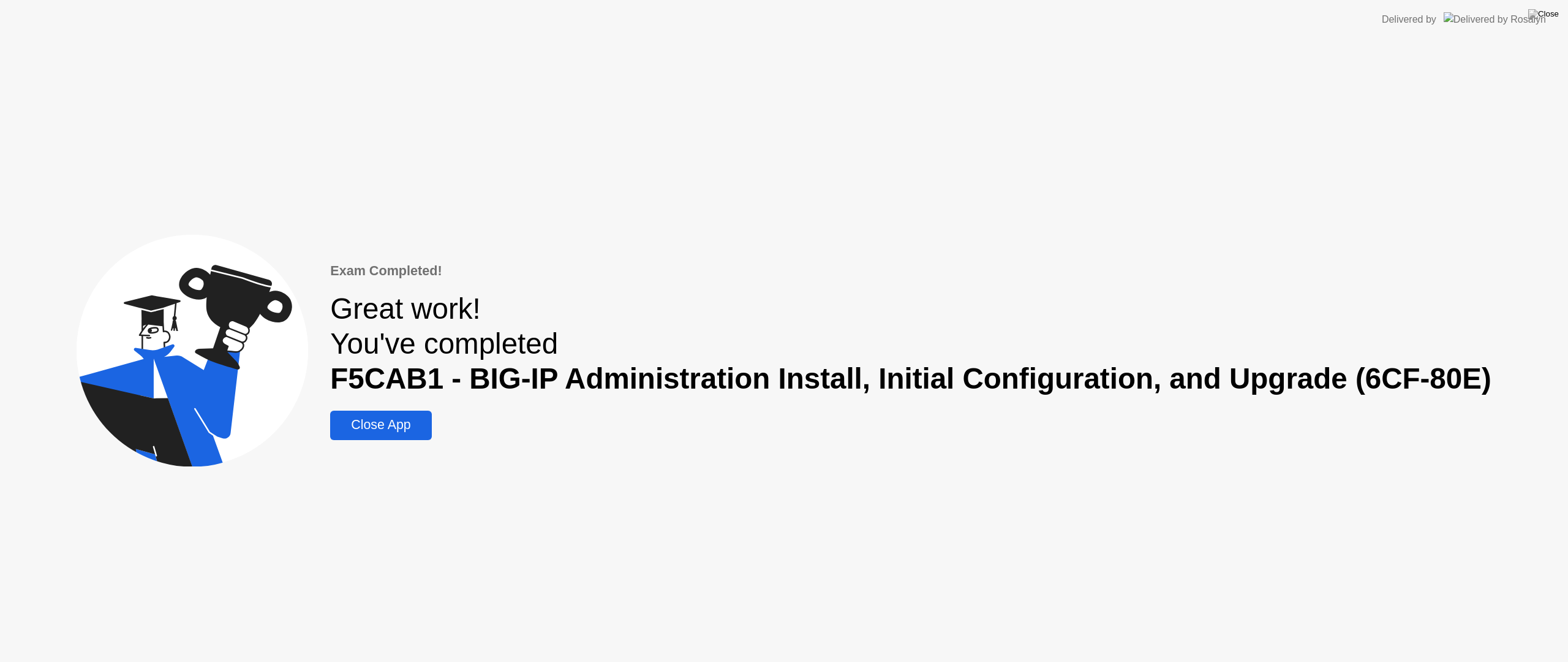
click at [411, 433] on div "Close App" at bounding box center [381, 425] width 94 height 15
